Goal: Information Seeking & Learning: Learn about a topic

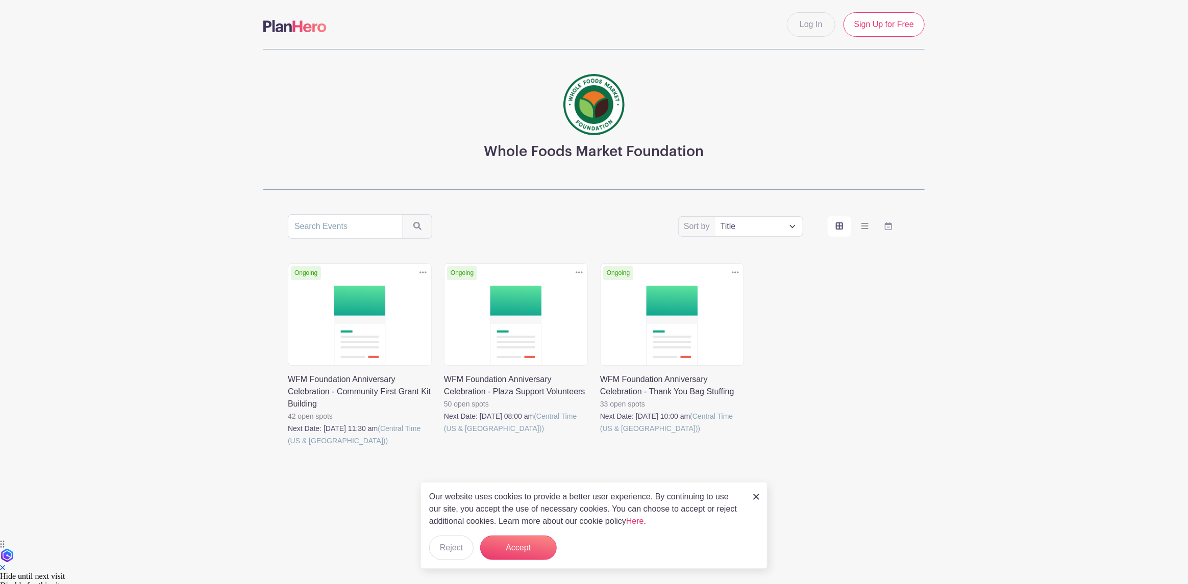
click at [288, 447] on link at bounding box center [288, 447] width 0 height 0
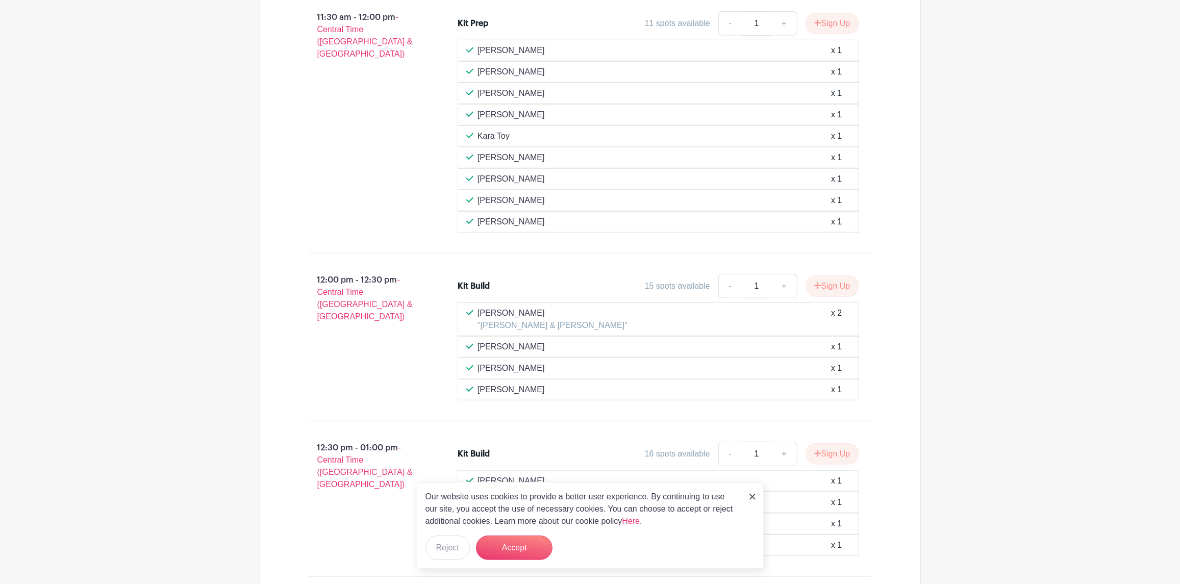
scroll to position [744, 0]
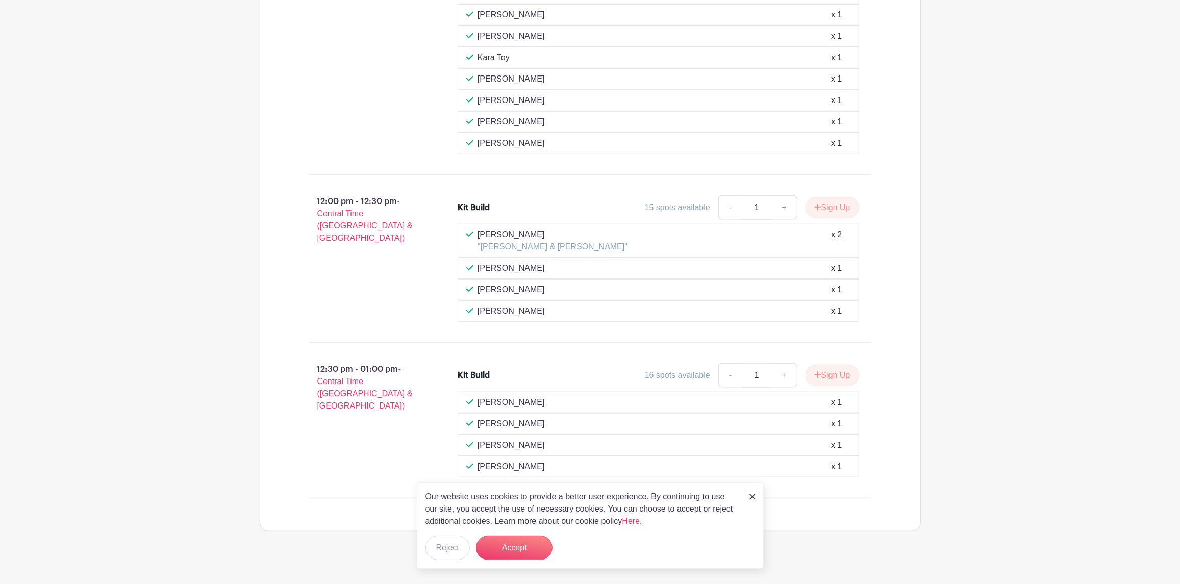
click at [754, 493] on link at bounding box center [753, 496] width 6 height 12
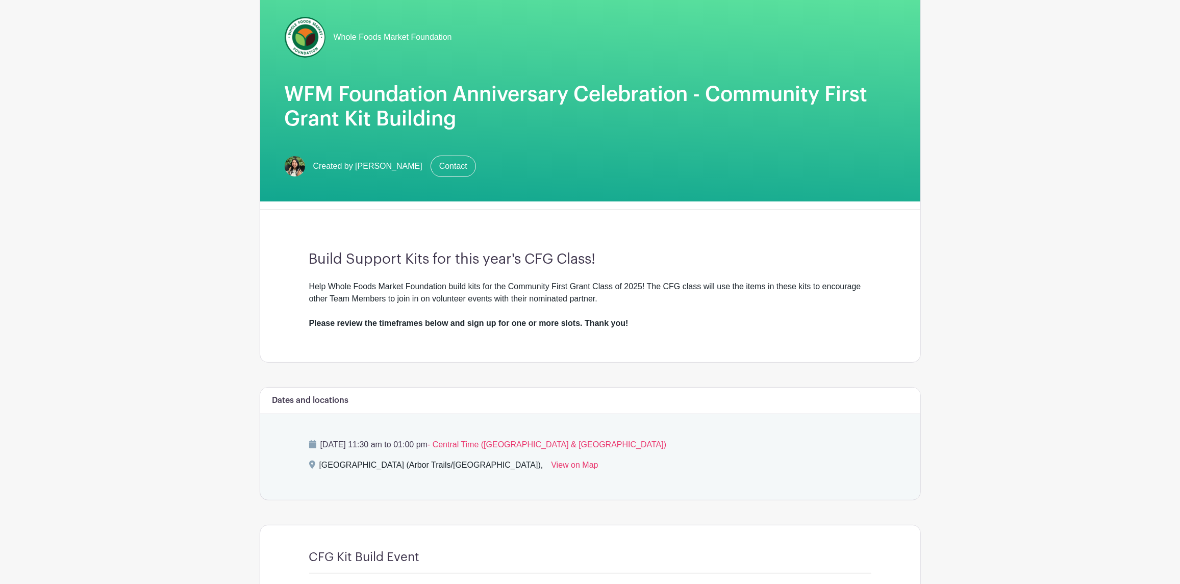
scroll to position [0, 0]
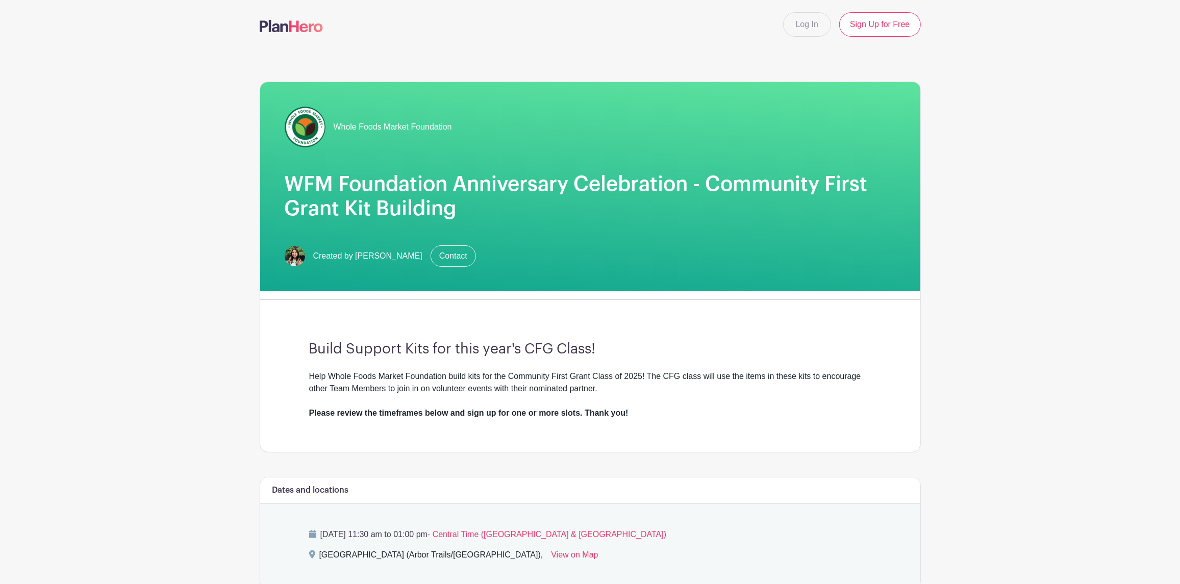
click at [308, 136] on img at bounding box center [305, 127] width 41 height 41
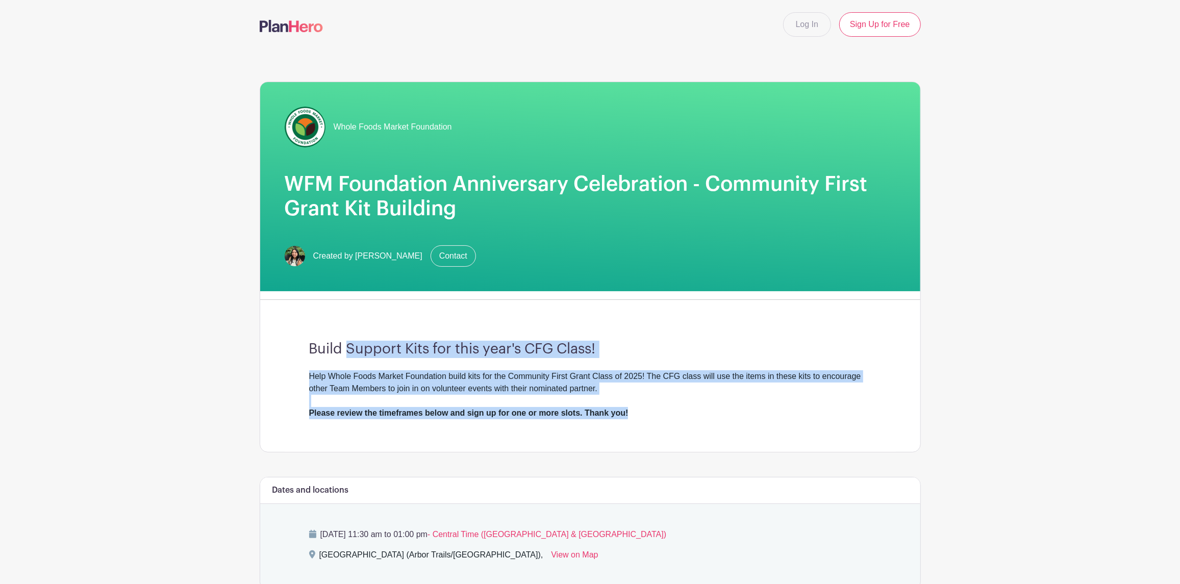
drag, startPoint x: 639, startPoint y: 408, endPoint x: 387, endPoint y: 335, distance: 262.9
click at [369, 331] on div "Build Support Kits for this year's CFG Class! Help Whole Foods Market Foundatio…" at bounding box center [590, 380] width 611 height 144
click at [521, 370] on div "Help Whole Foods Market Foundation build kits for the Community First Grant Cla…" at bounding box center [590, 394] width 562 height 49
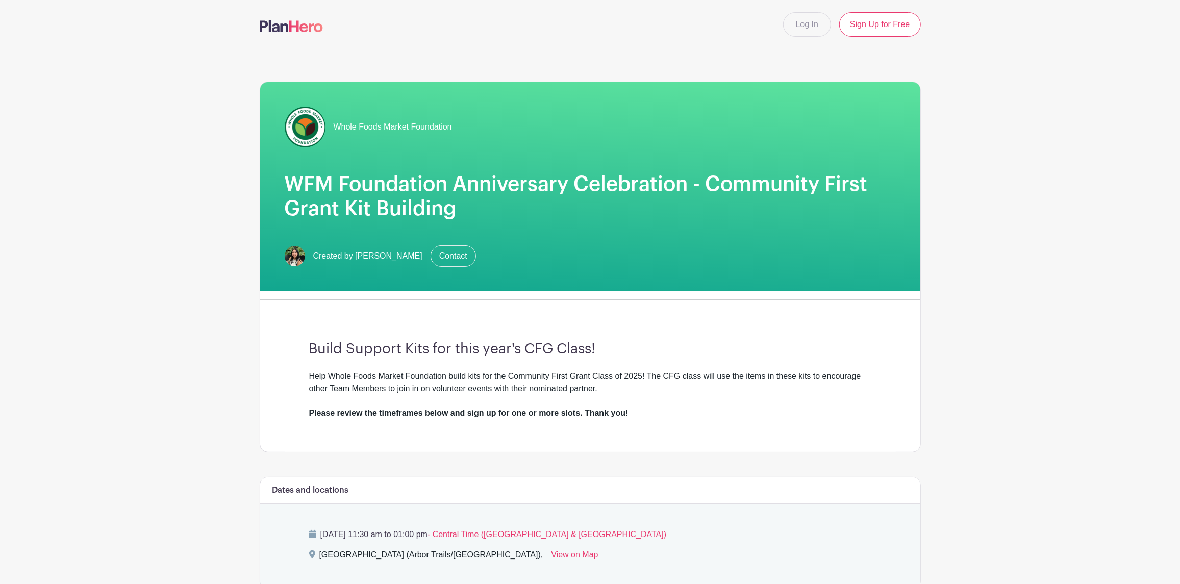
scroll to position [204, 0]
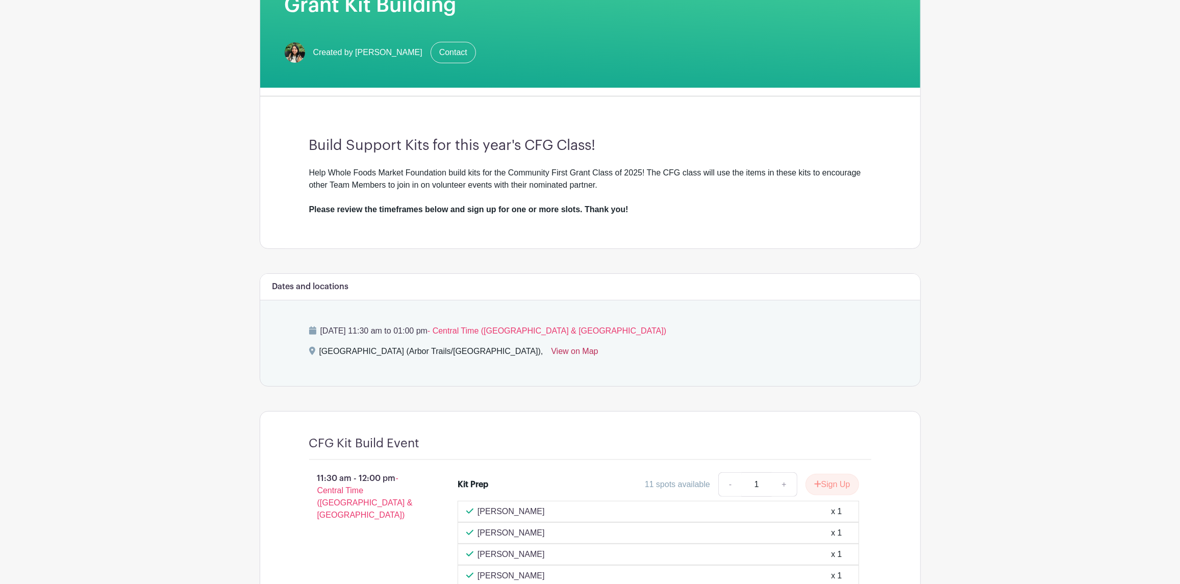
click at [551, 354] on link "View on Map" at bounding box center [574, 353] width 47 height 16
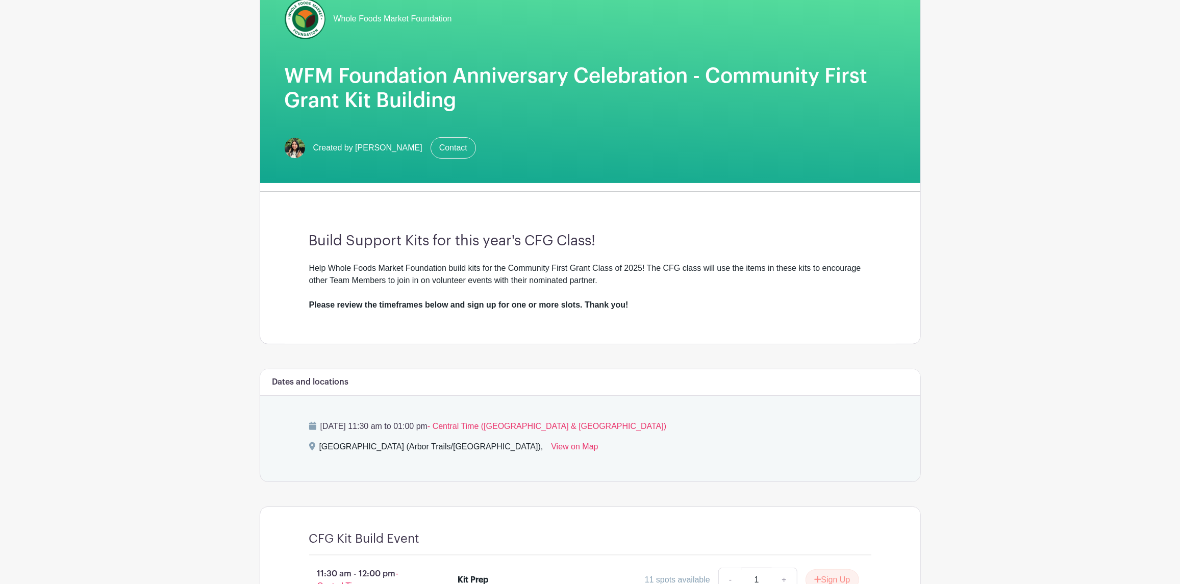
scroll to position [51, 0]
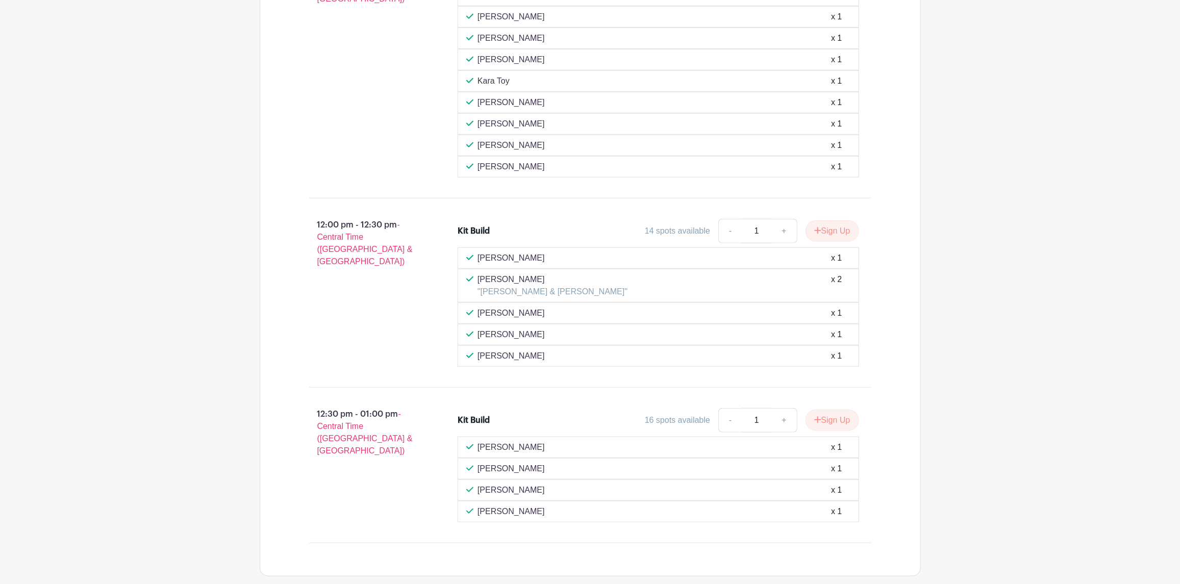
scroll to position [662, 0]
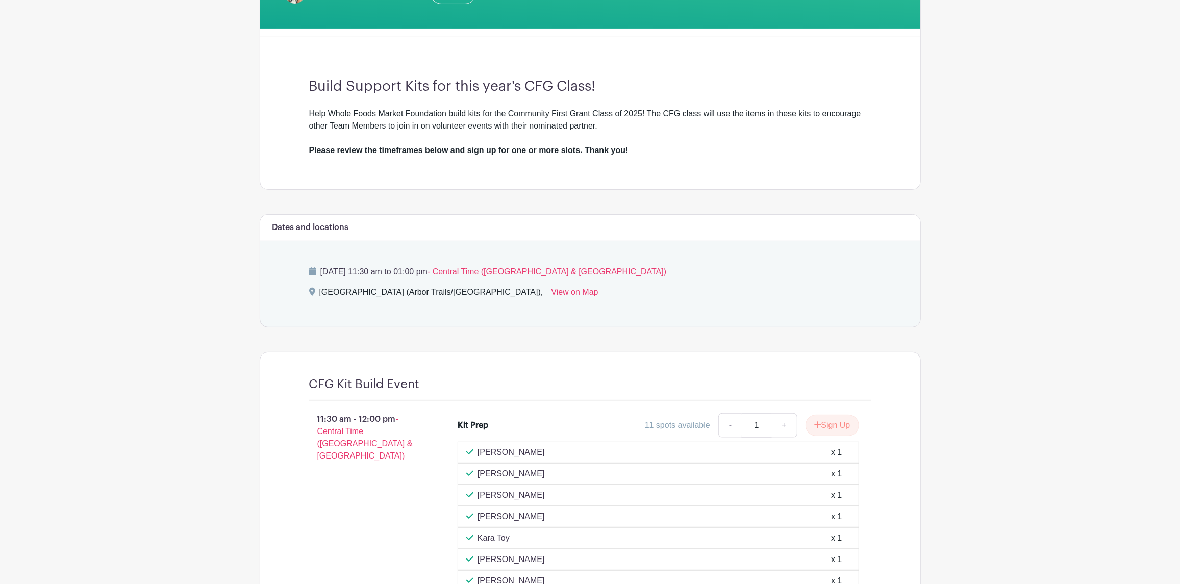
scroll to position [224, 0]
